Goal: Information Seeking & Learning: Learn about a topic

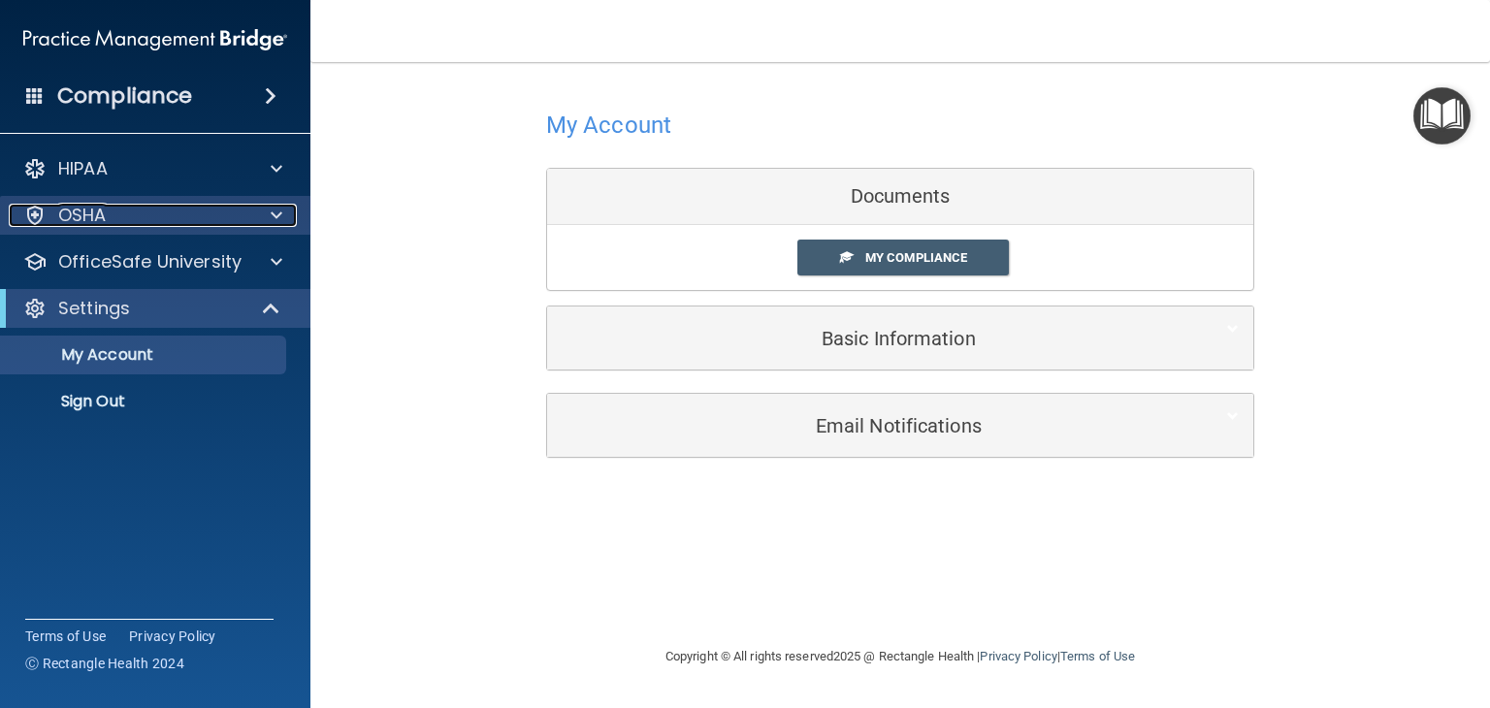
click at [171, 215] on div "OSHA" at bounding box center [129, 215] width 241 height 23
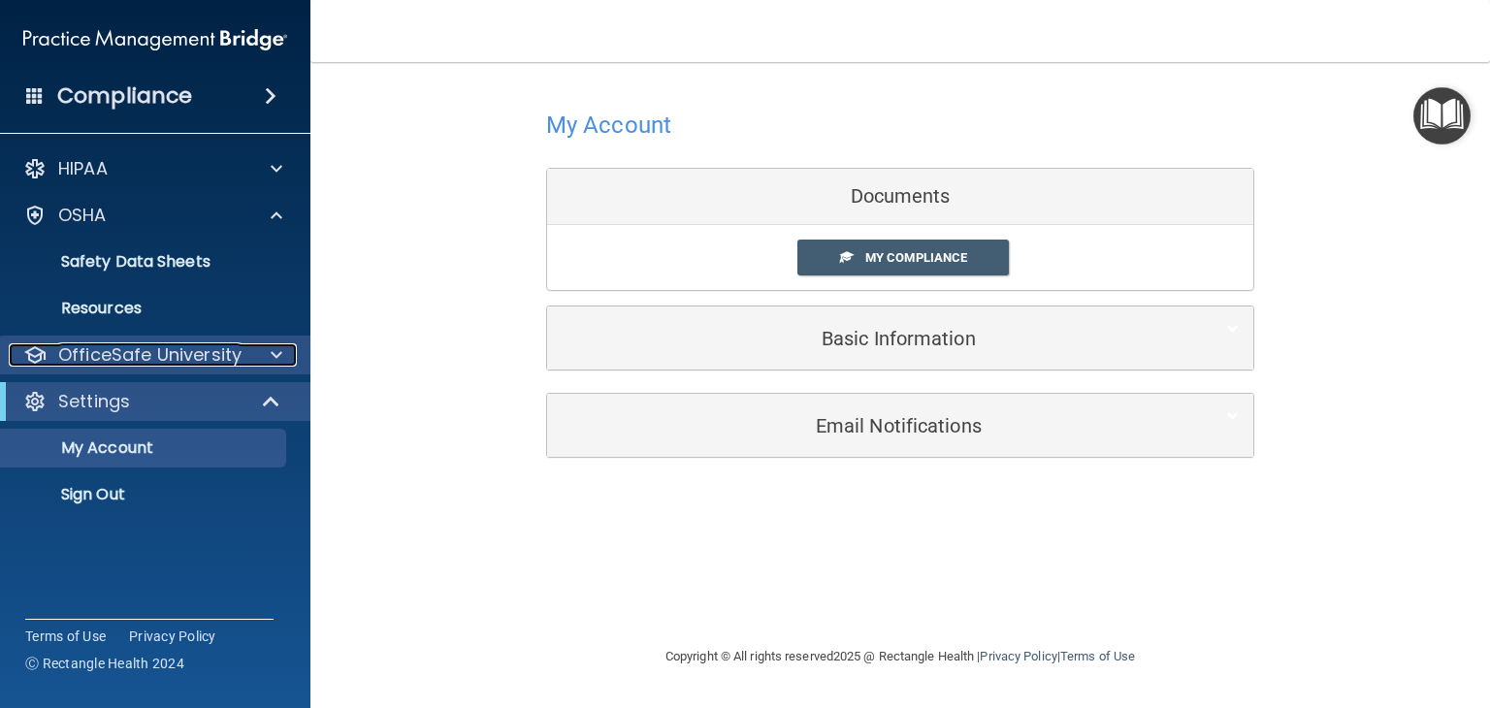
click at [169, 345] on p "OfficeSafe University" at bounding box center [149, 354] width 183 height 23
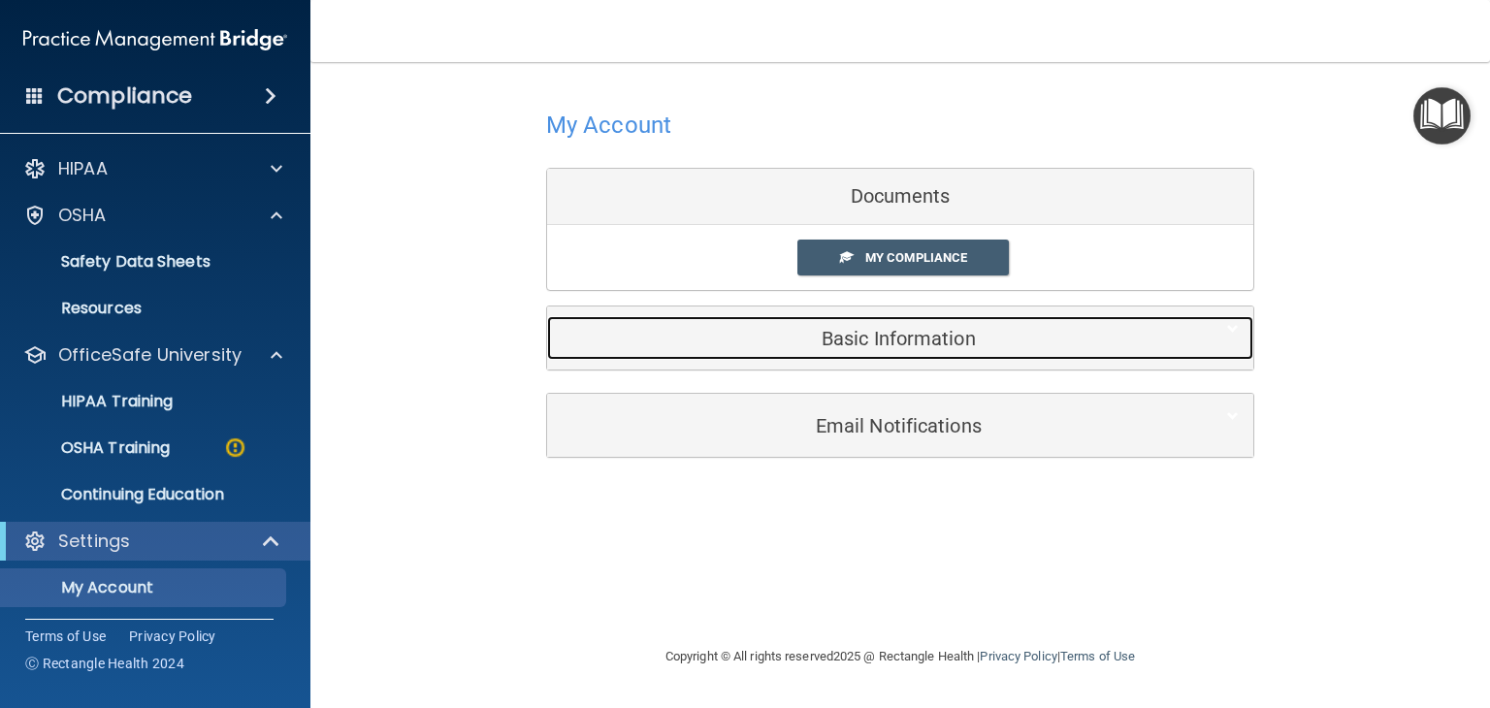
click at [867, 333] on h5 "Basic Information" at bounding box center [871, 338] width 618 height 21
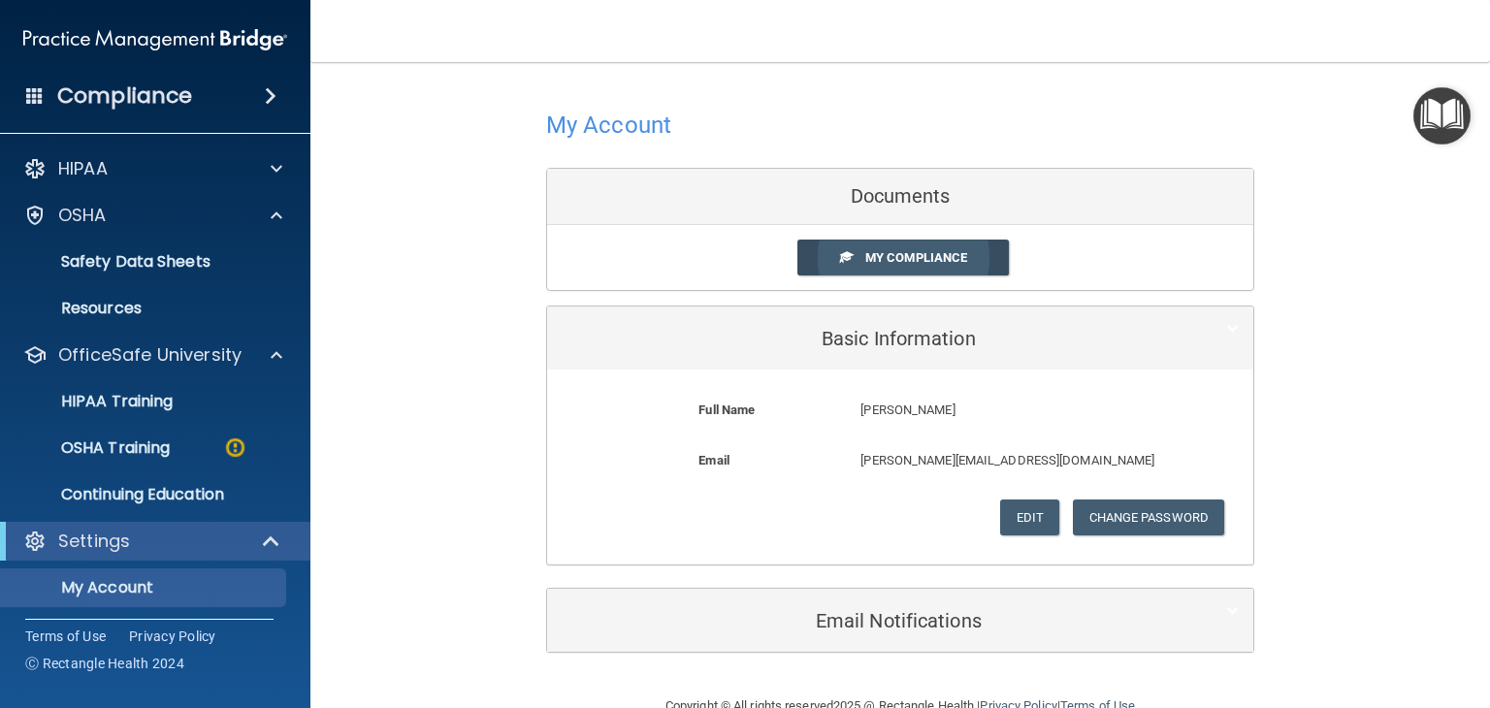
click at [865, 253] on span "My Compliance" at bounding box center [916, 257] width 102 height 15
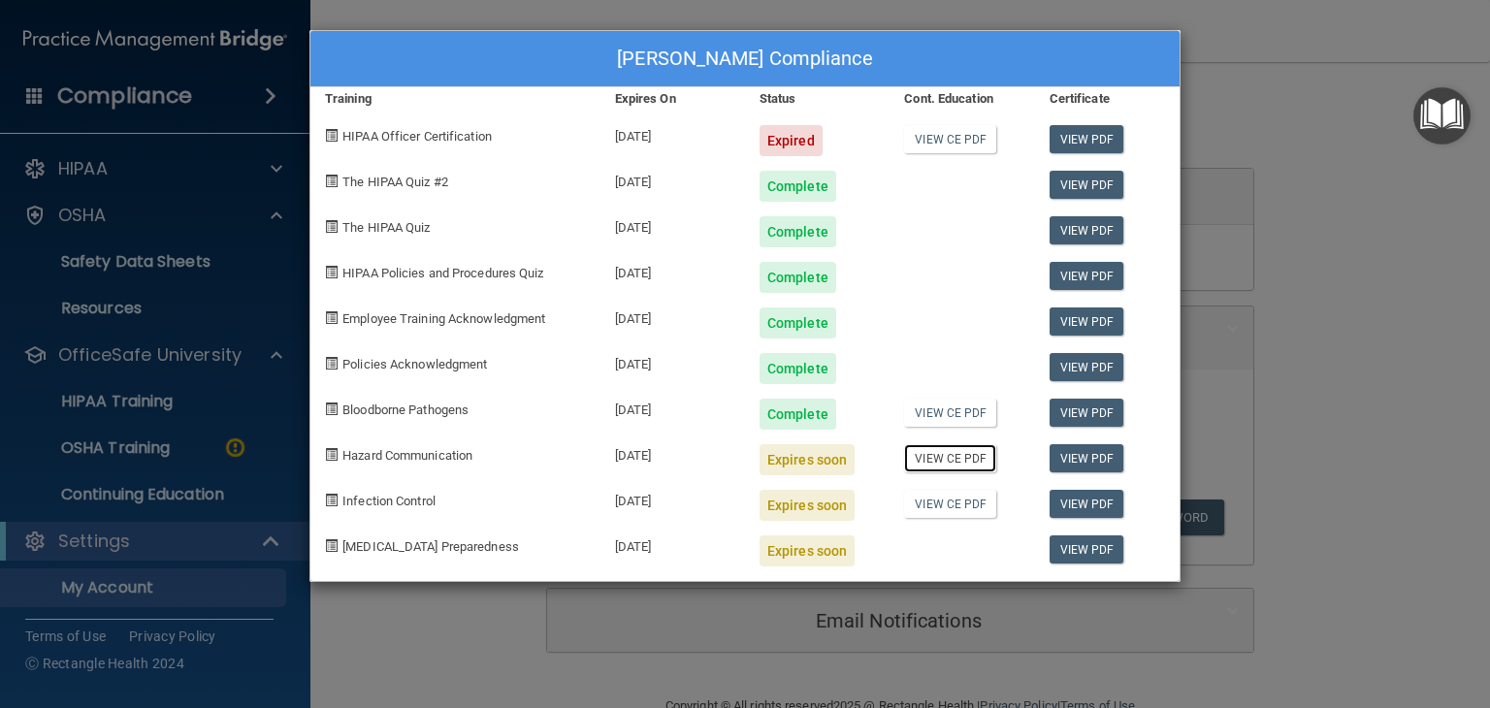
click at [985, 463] on link "View CE PDF" at bounding box center [950, 458] width 92 height 28
click at [1325, 183] on div "Sara Starnes's Compliance Training Expires On Status Cont. Education Certificat…" at bounding box center [745, 354] width 1490 height 708
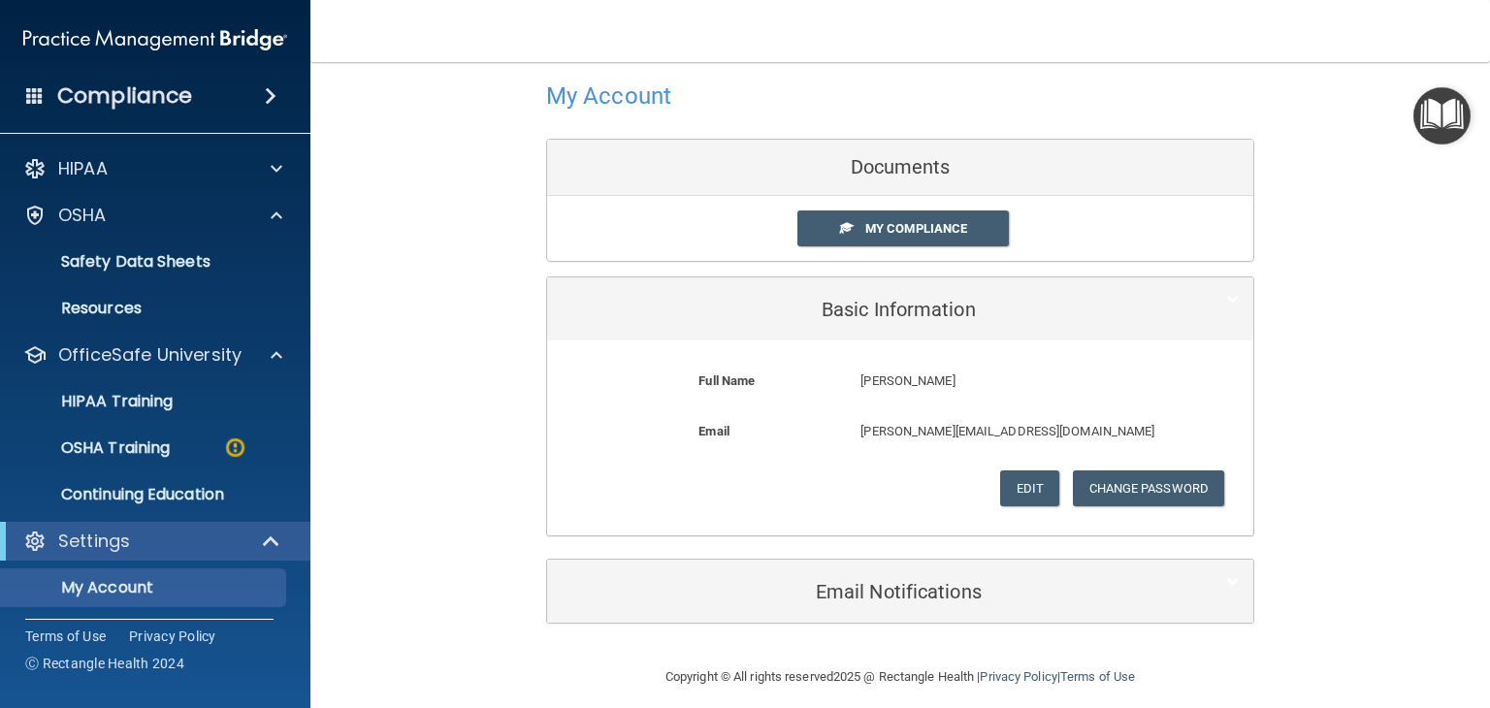
scroll to position [43, 0]
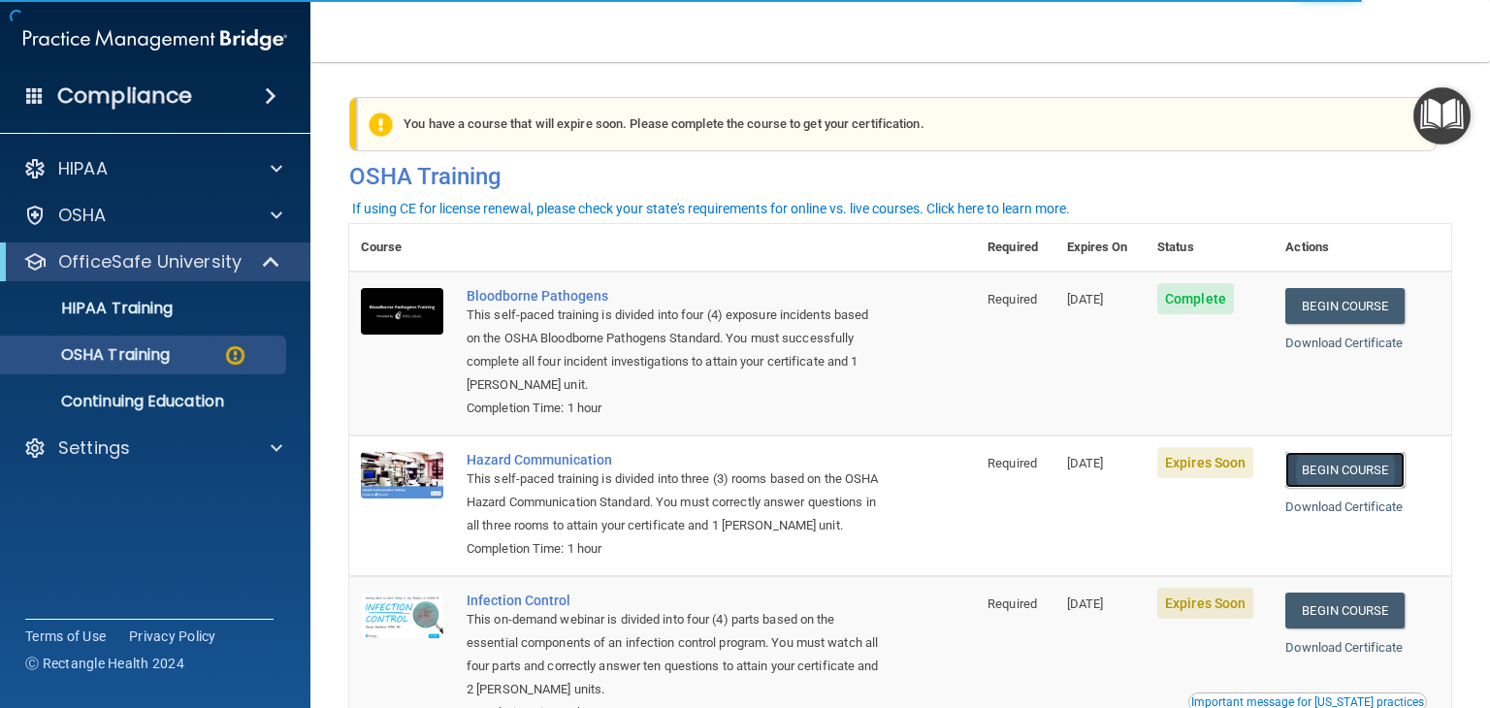
click at [1329, 468] on link "Begin Course" at bounding box center [1344, 470] width 118 height 36
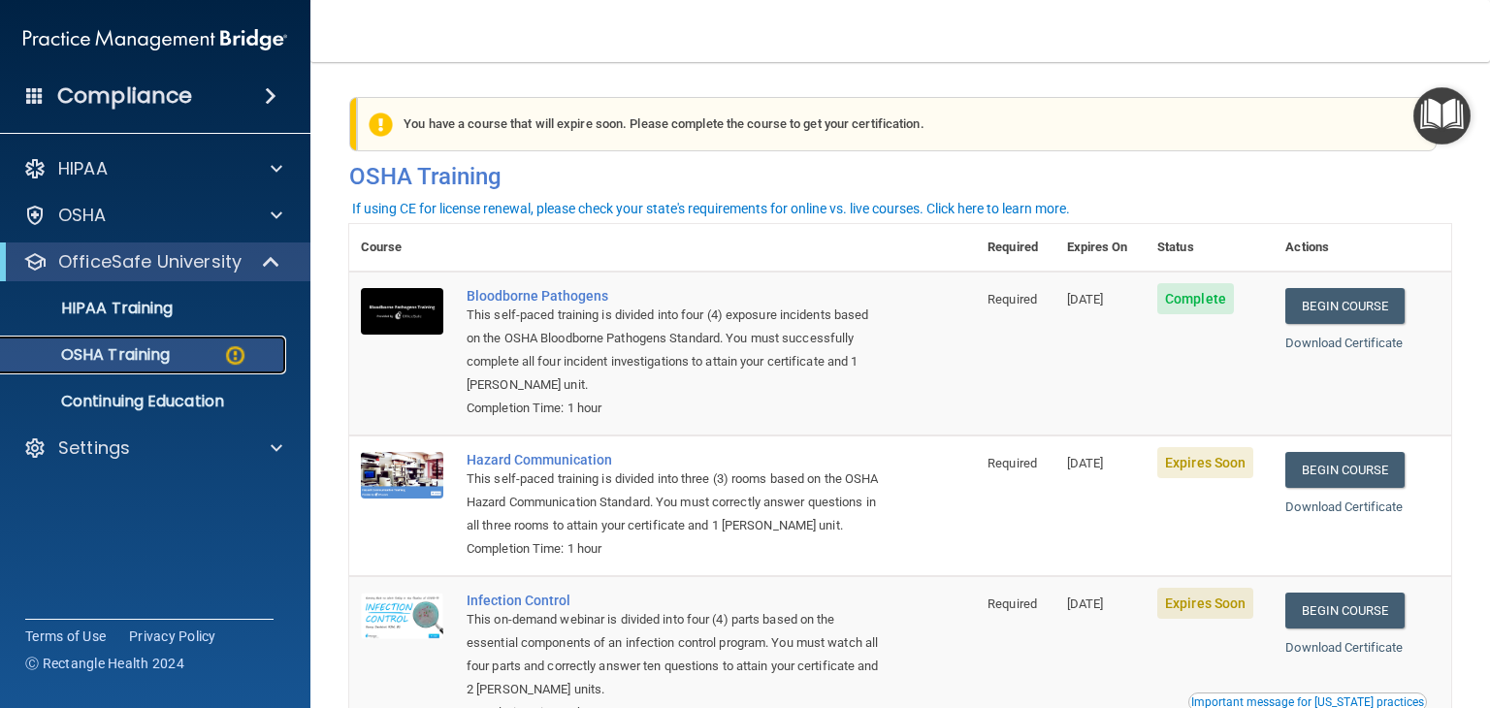
click at [173, 345] on div "OSHA Training" at bounding box center [145, 354] width 265 height 19
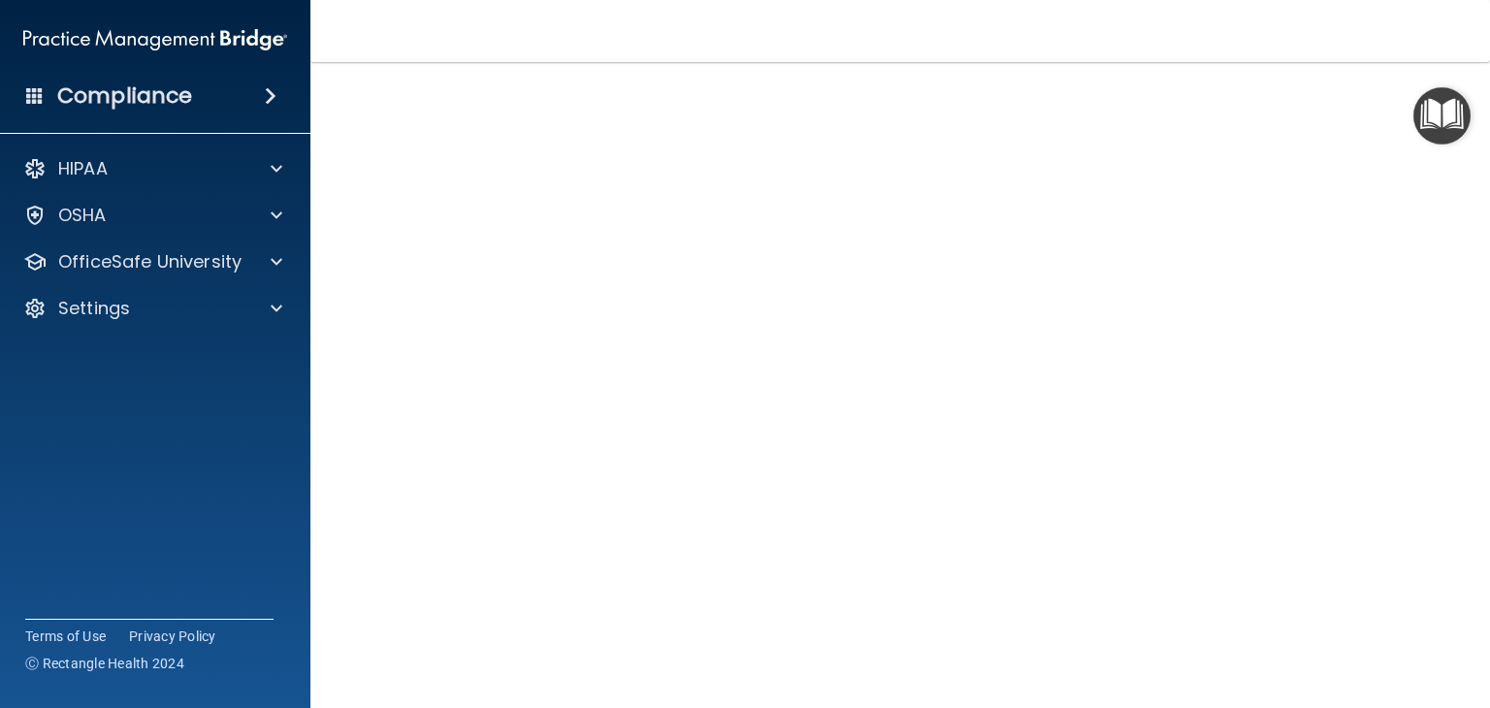
scroll to position [167, 0]
click at [1441, 107] on img "Open Resource Center" at bounding box center [1441, 115] width 57 height 57
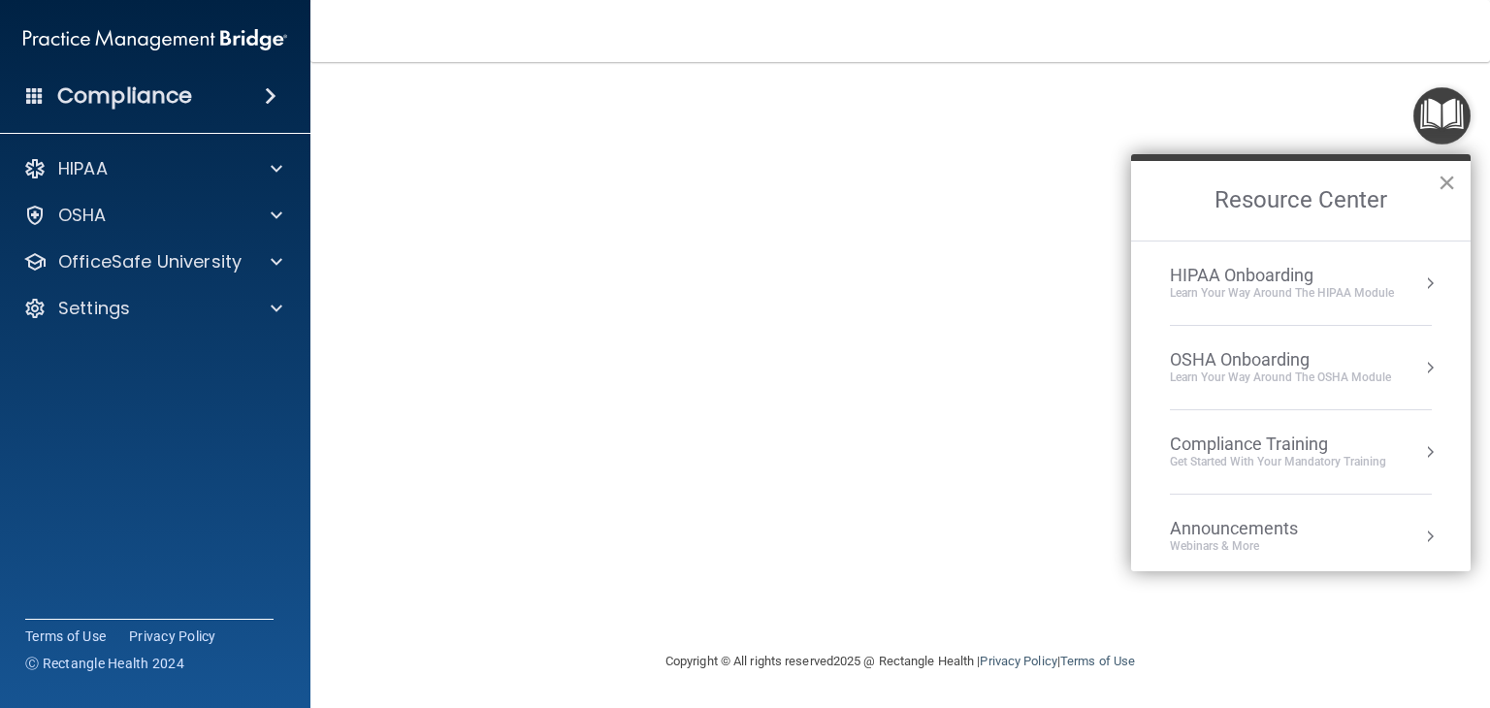
click at [1451, 171] on button "×" at bounding box center [1447, 182] width 18 height 31
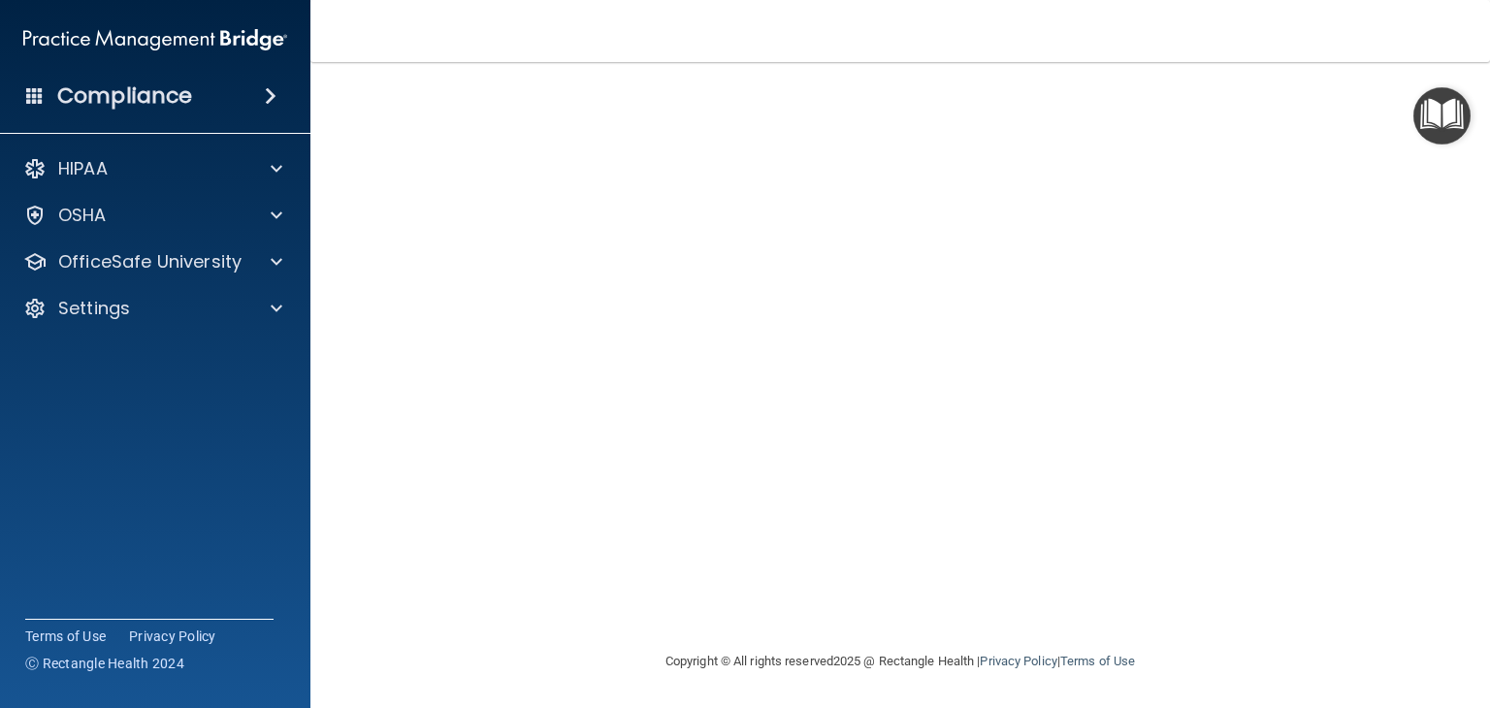
scroll to position [21, 0]
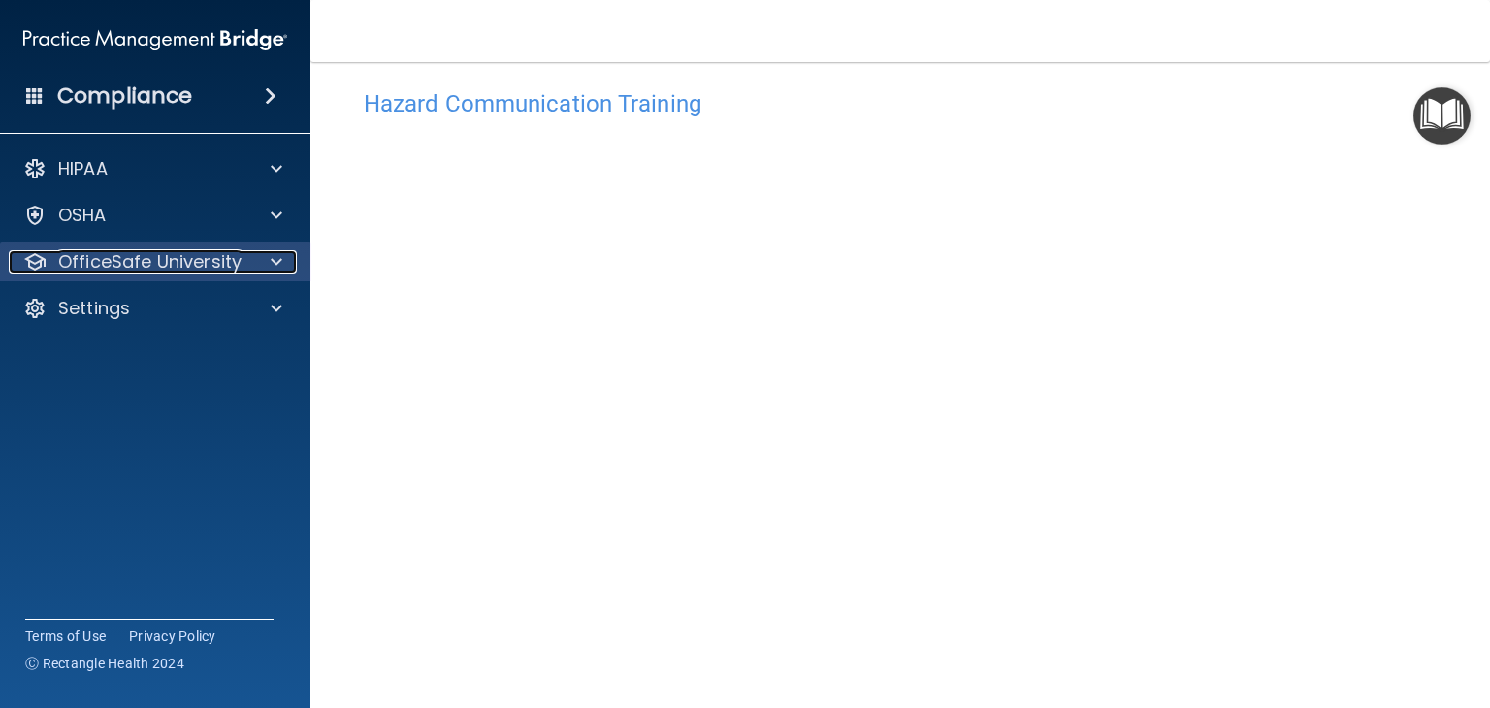
click at [206, 269] on p "OfficeSafe University" at bounding box center [149, 261] width 183 height 23
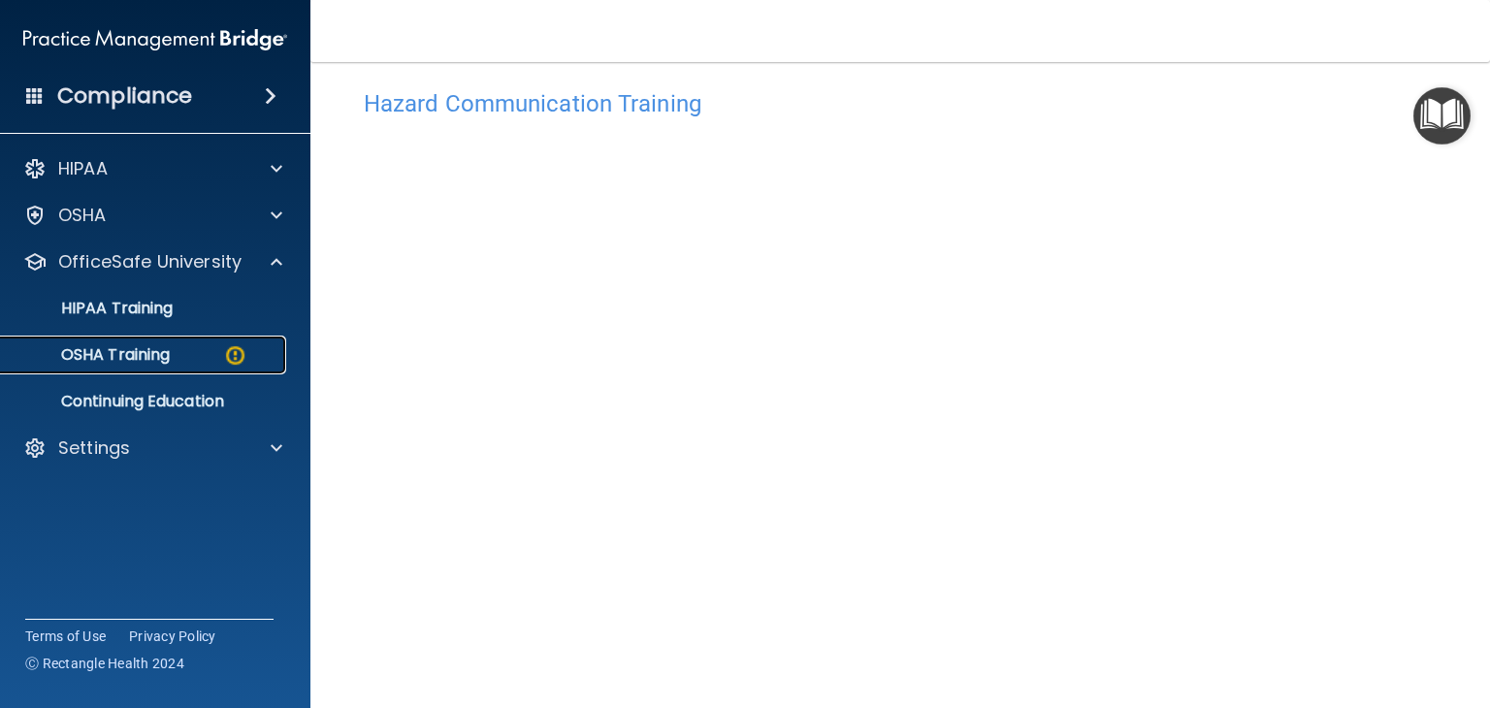
click at [204, 345] on div "OSHA Training" at bounding box center [145, 354] width 265 height 19
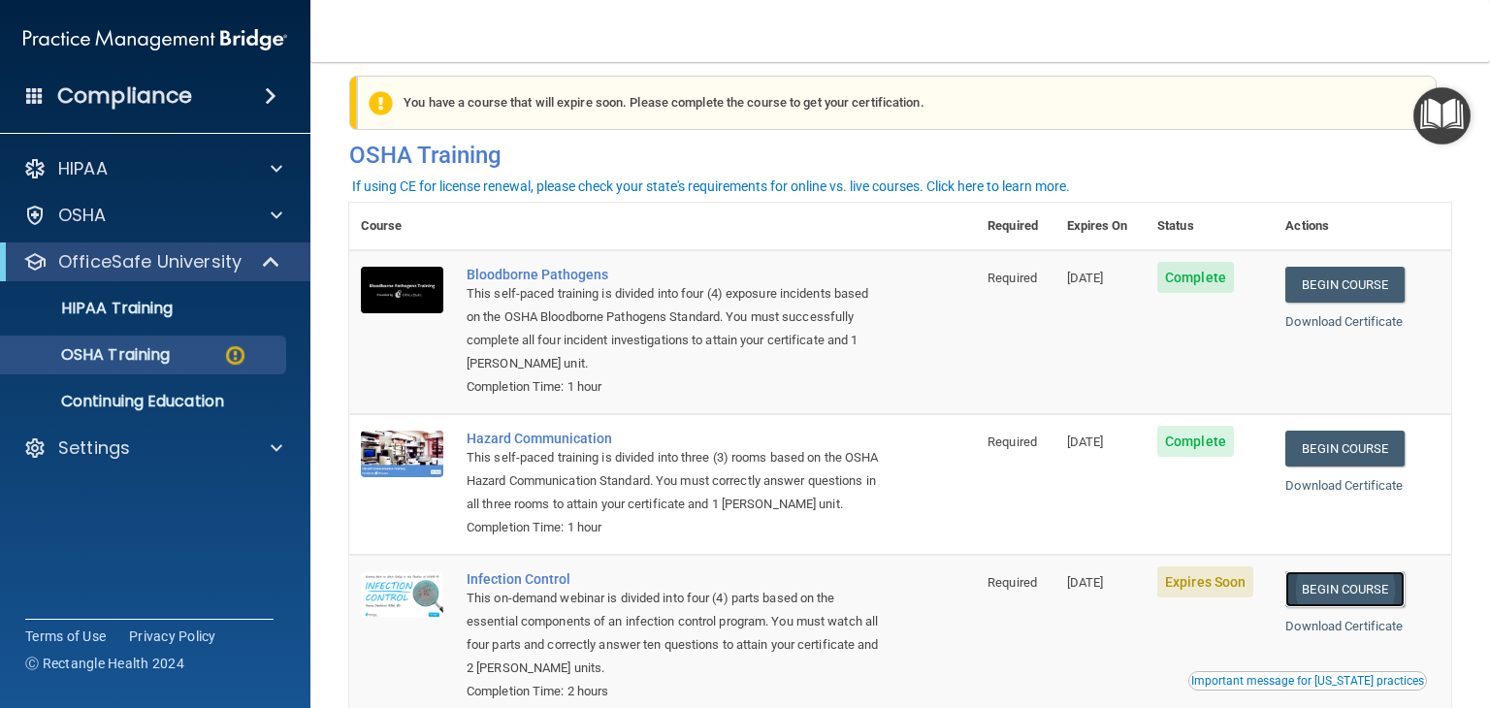
click at [1367, 598] on link "Begin Course" at bounding box center [1344, 589] width 118 height 36
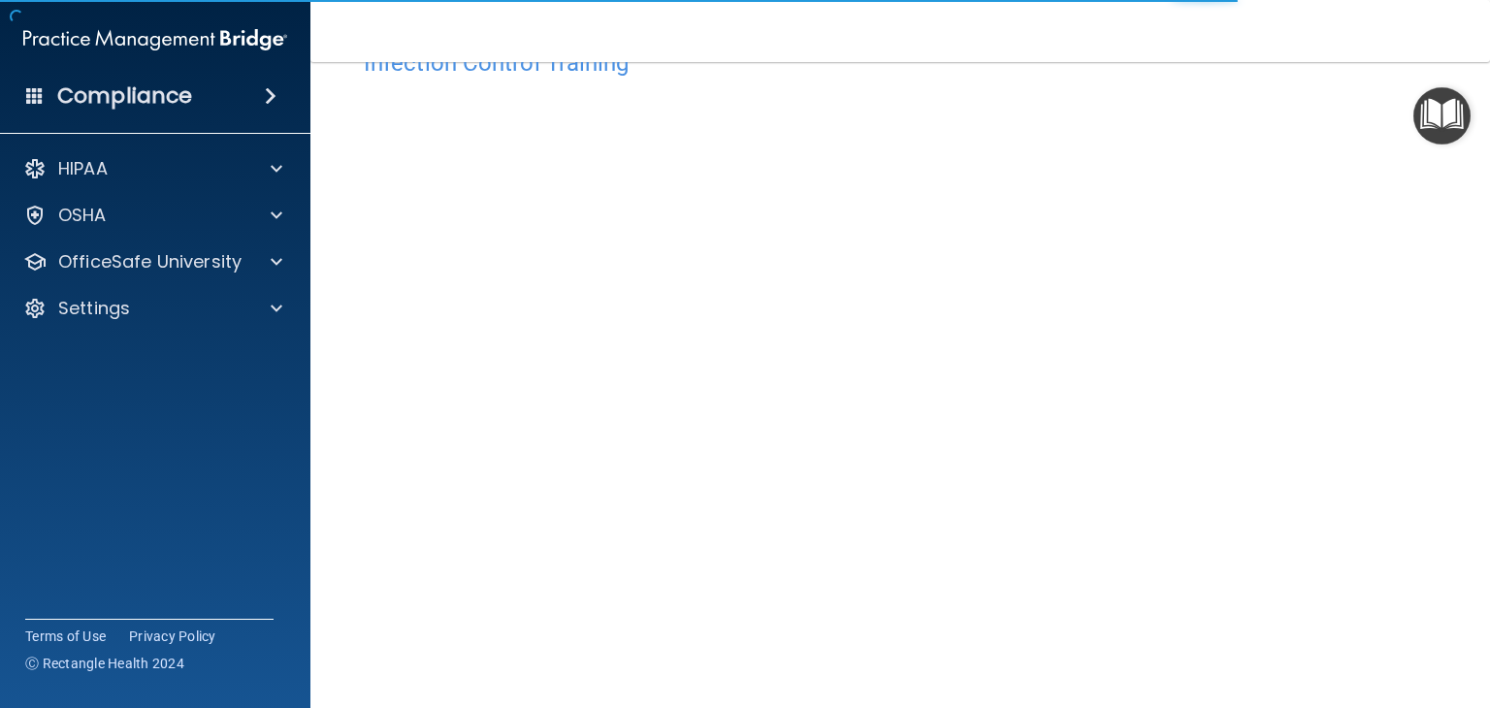
scroll to position [122, 0]
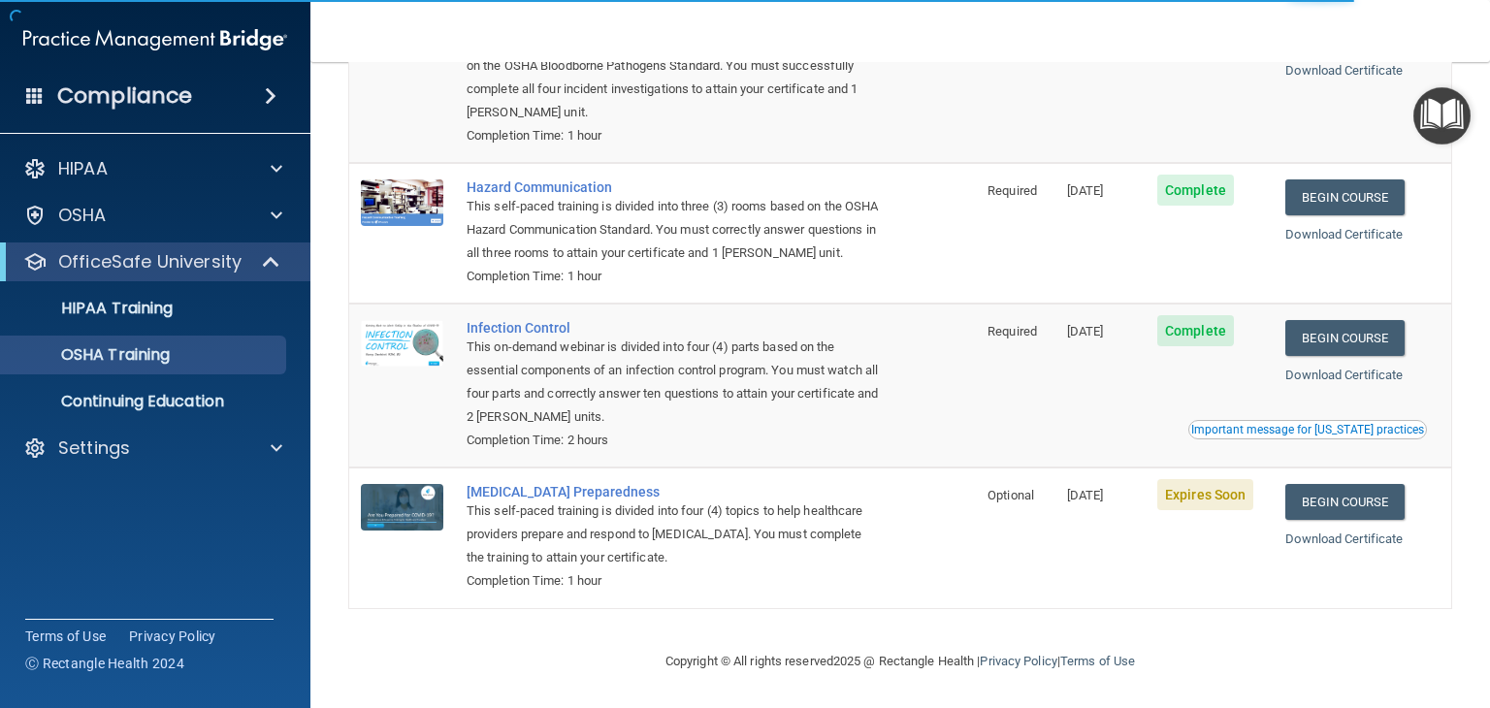
scroll to position [244, 0]
click at [1316, 494] on link "Begin Course" at bounding box center [1344, 502] width 118 height 36
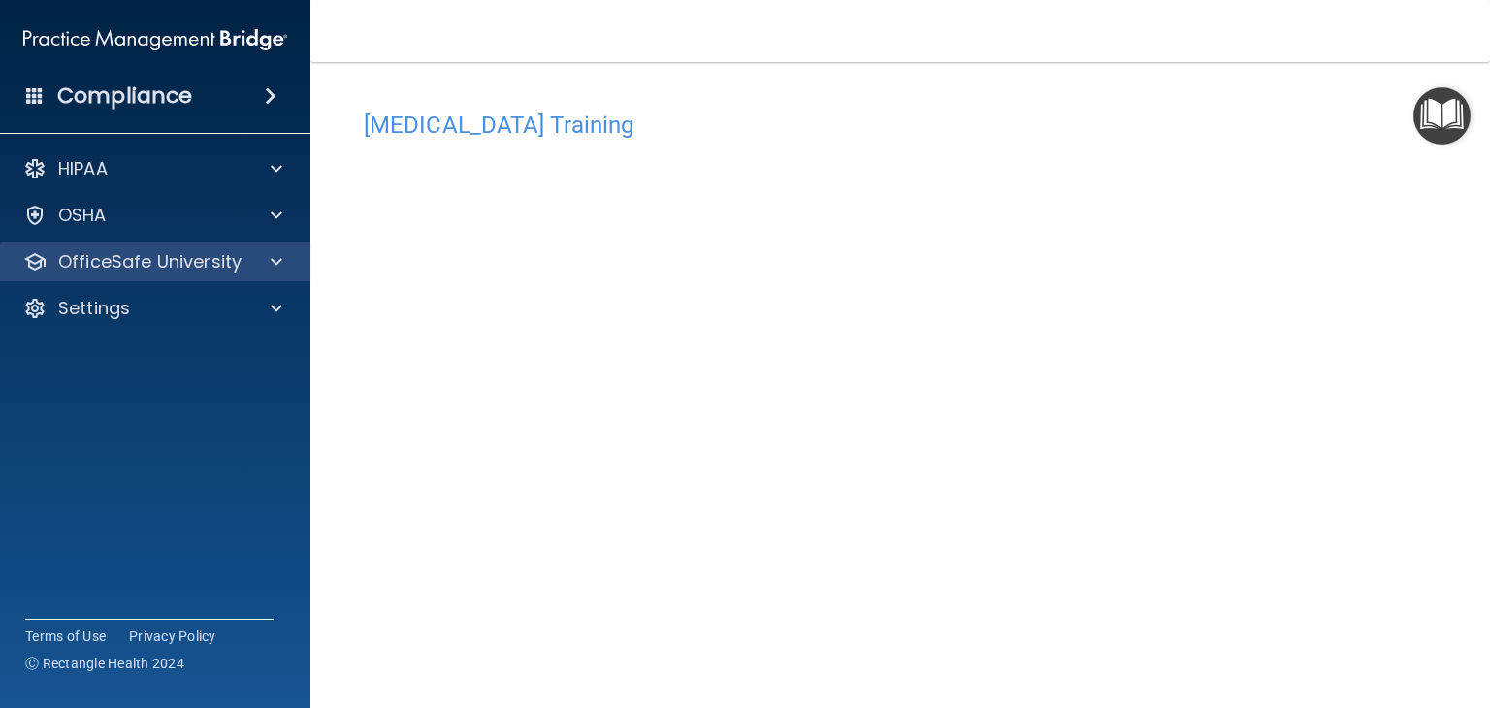
click at [178, 245] on div "OfficeSafe University" at bounding box center [155, 261] width 311 height 39
click at [186, 253] on p "OfficeSafe University" at bounding box center [149, 261] width 183 height 23
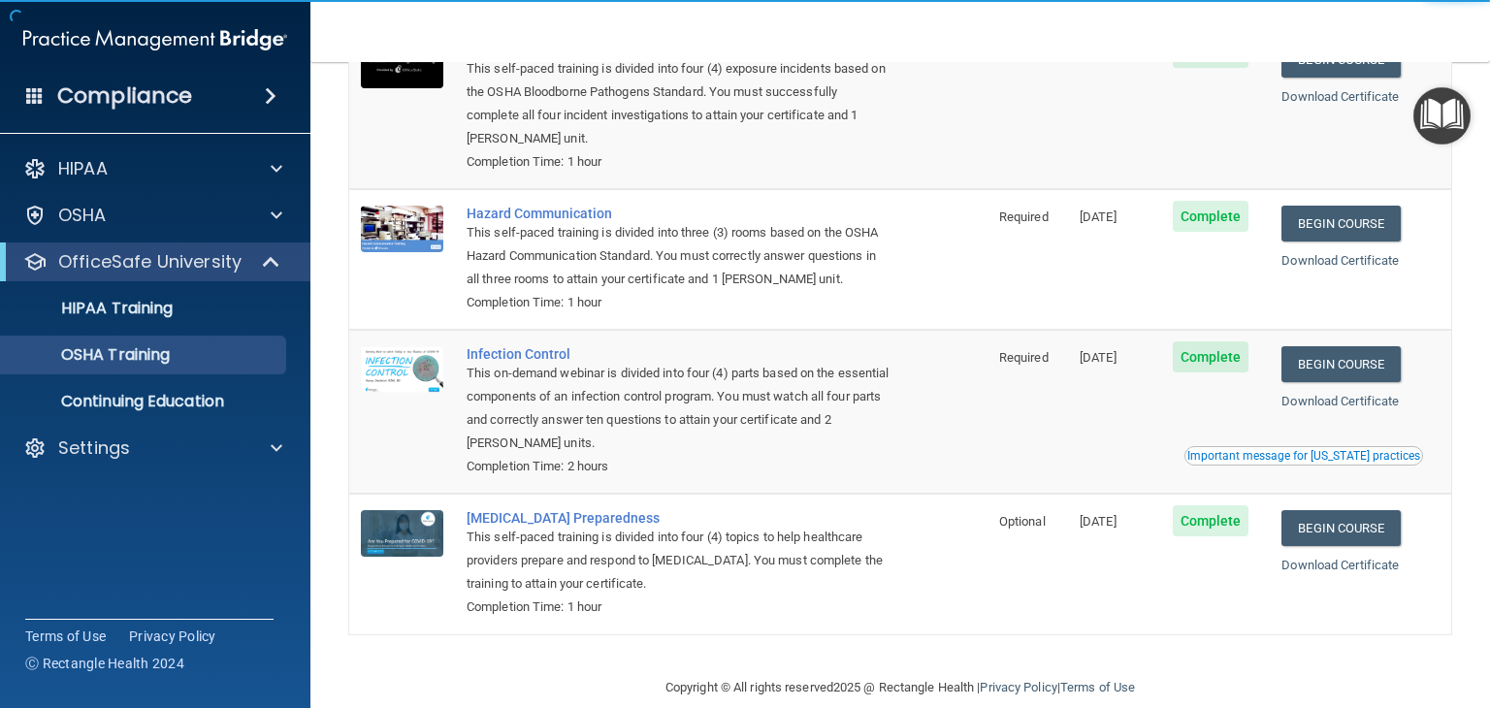
scroll to position [221, 0]
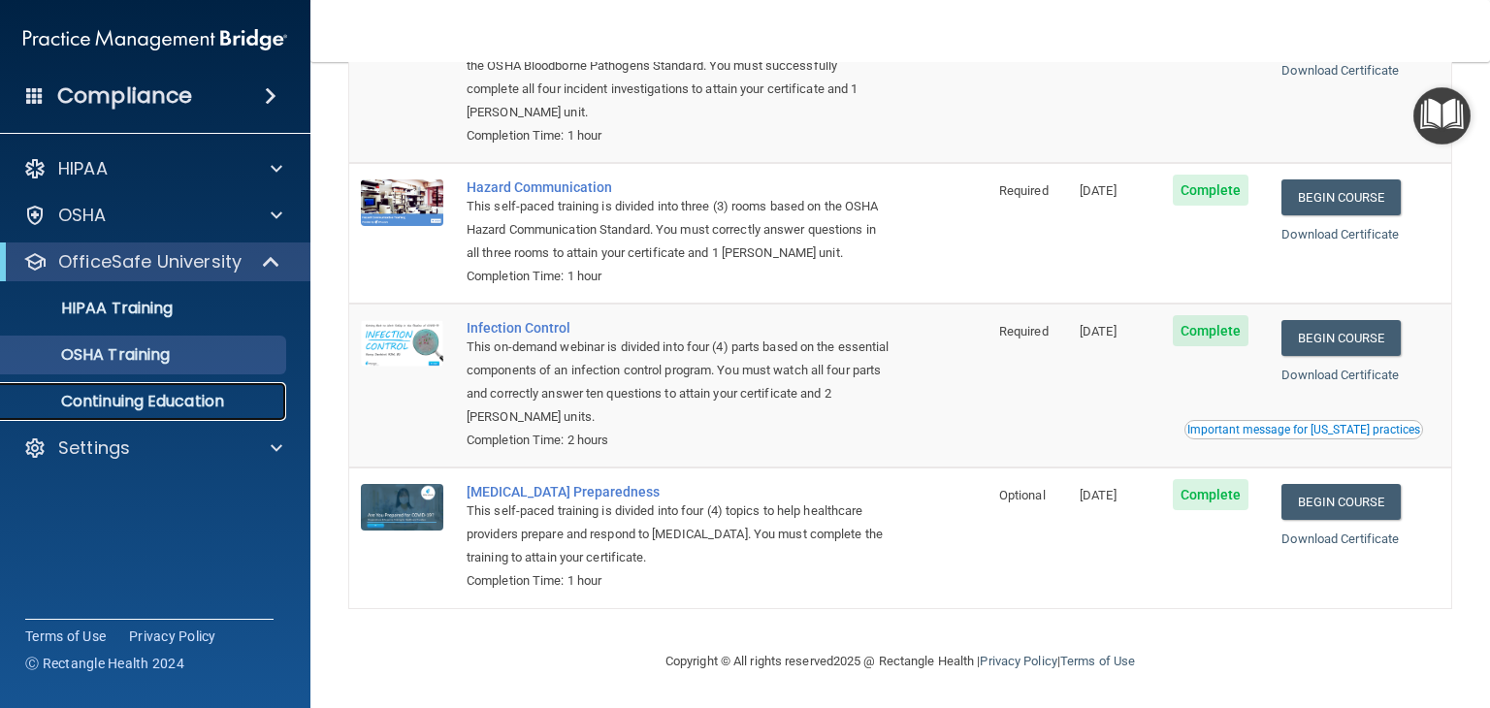
click at [216, 392] on p "Continuing Education" at bounding box center [145, 401] width 265 height 19
